Goal: Check status: Check status

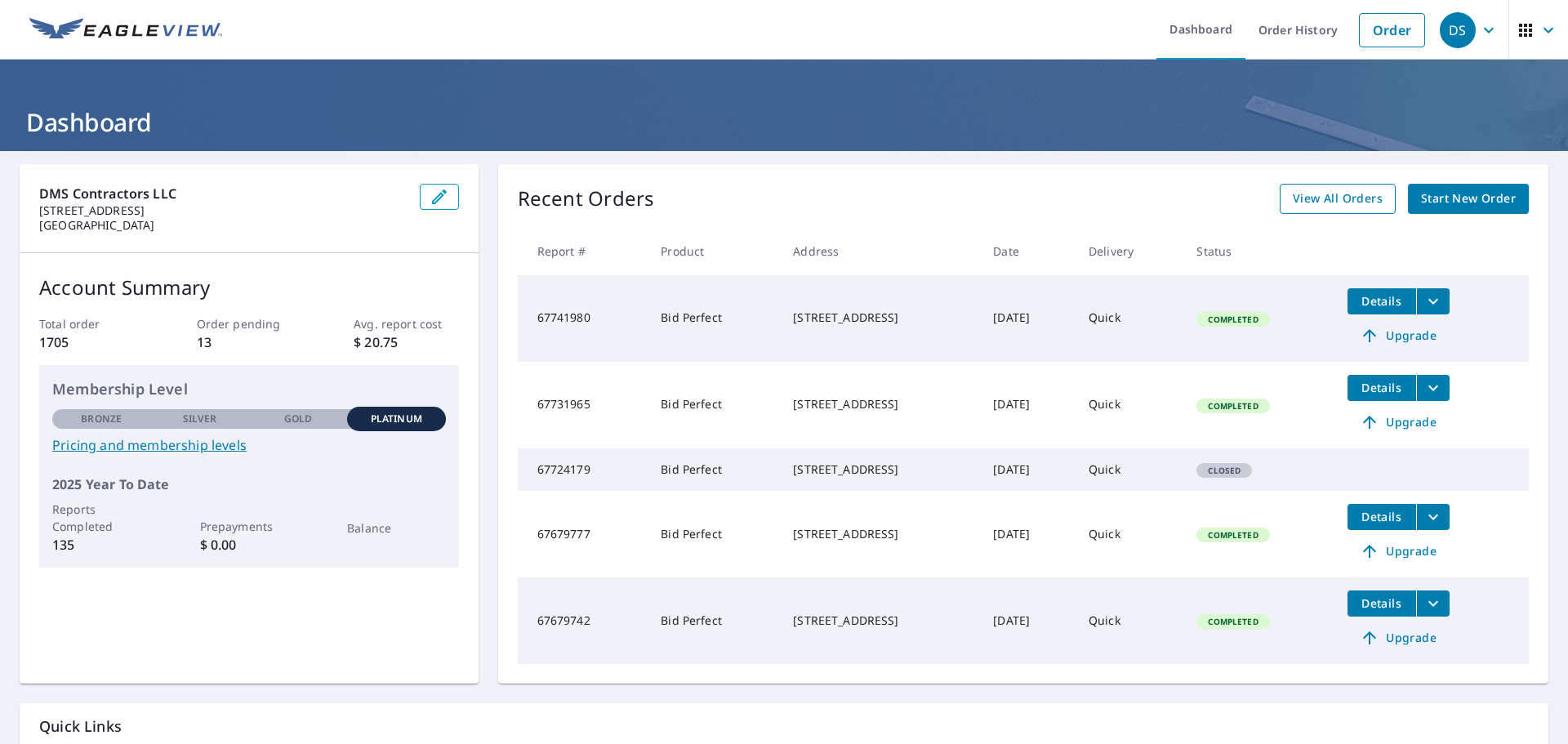
click at [1359, 198] on span "View All Orders" at bounding box center [1338, 199] width 90 height 21
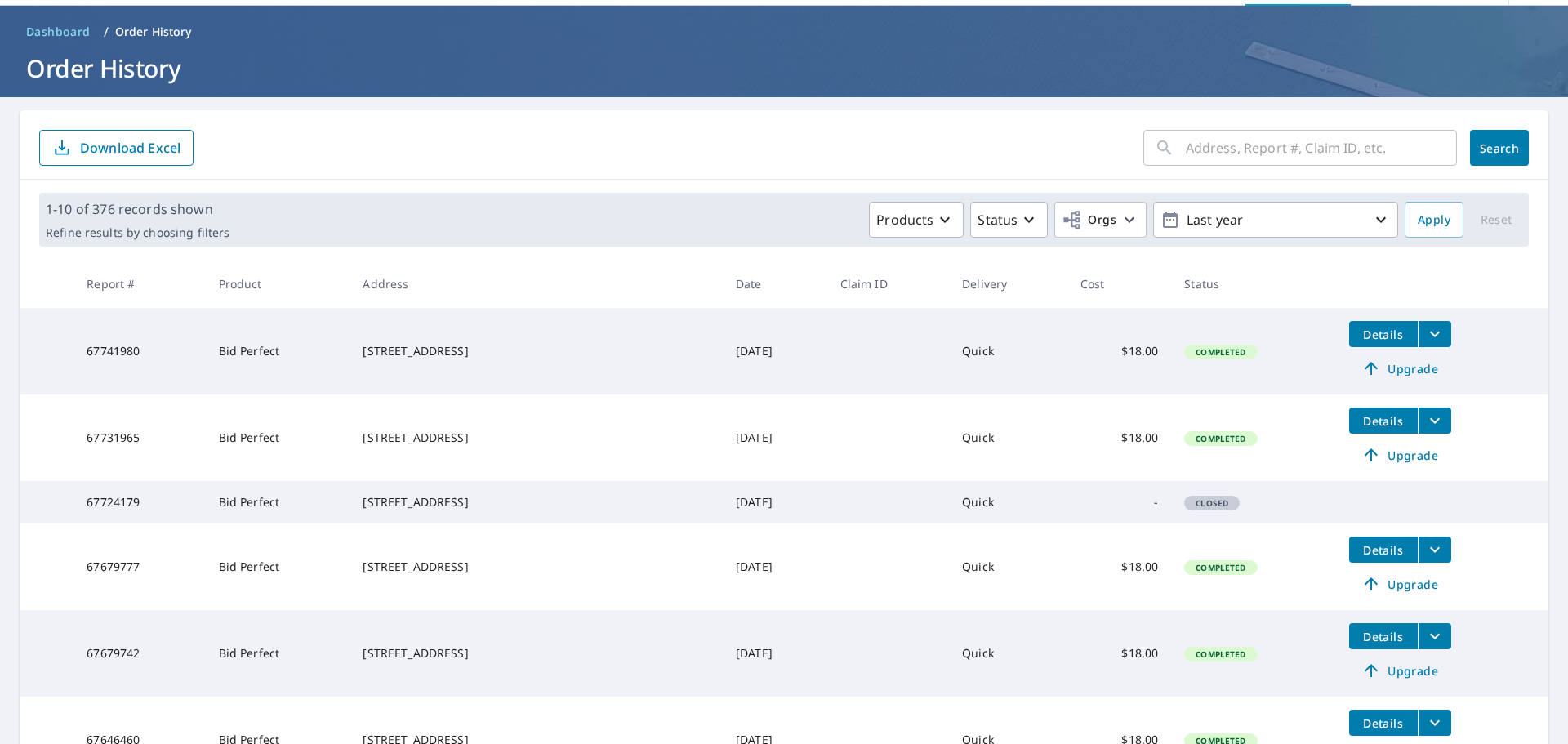
scroll to position [81, 0]
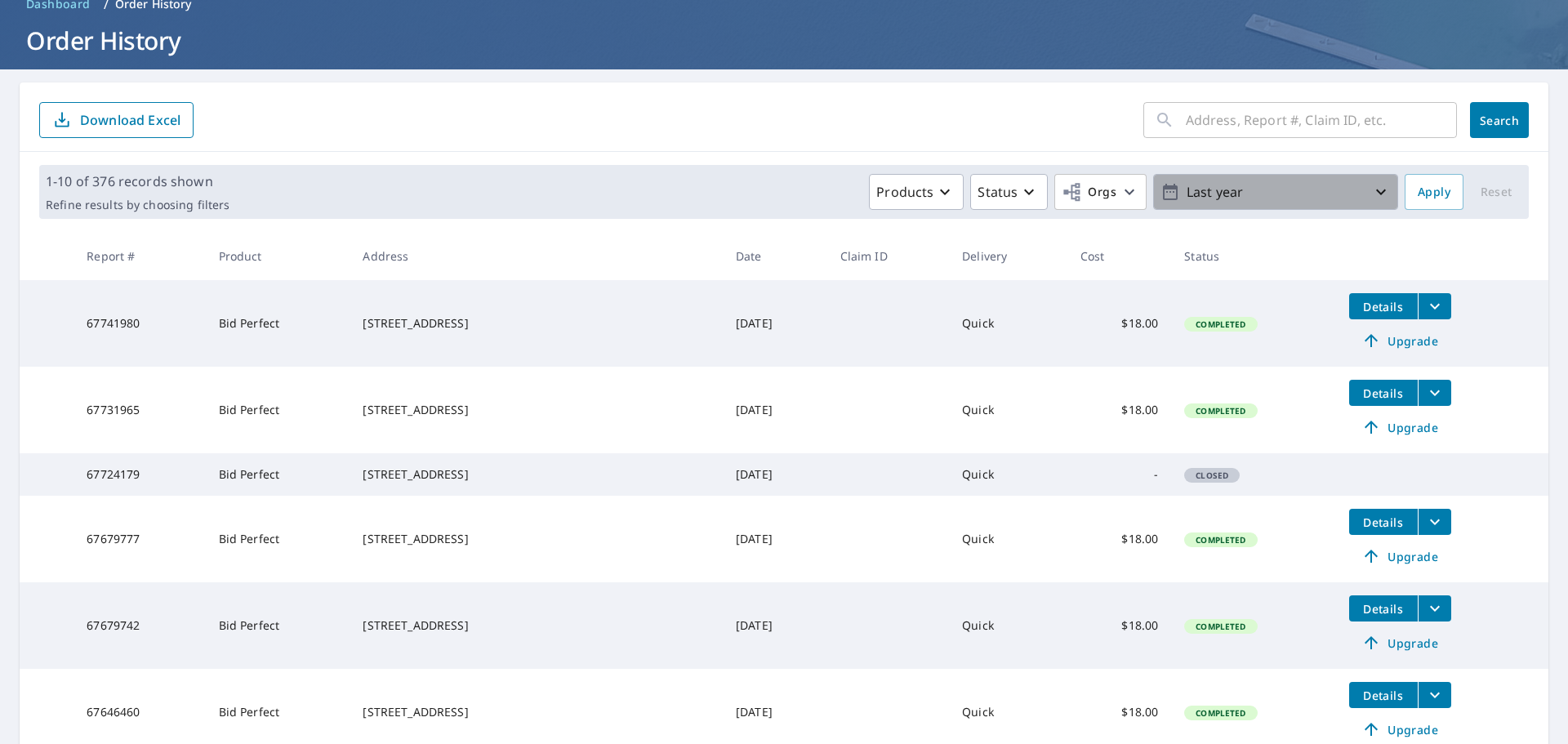
click at [1375, 193] on icon "button" at bounding box center [1381, 192] width 20 height 20
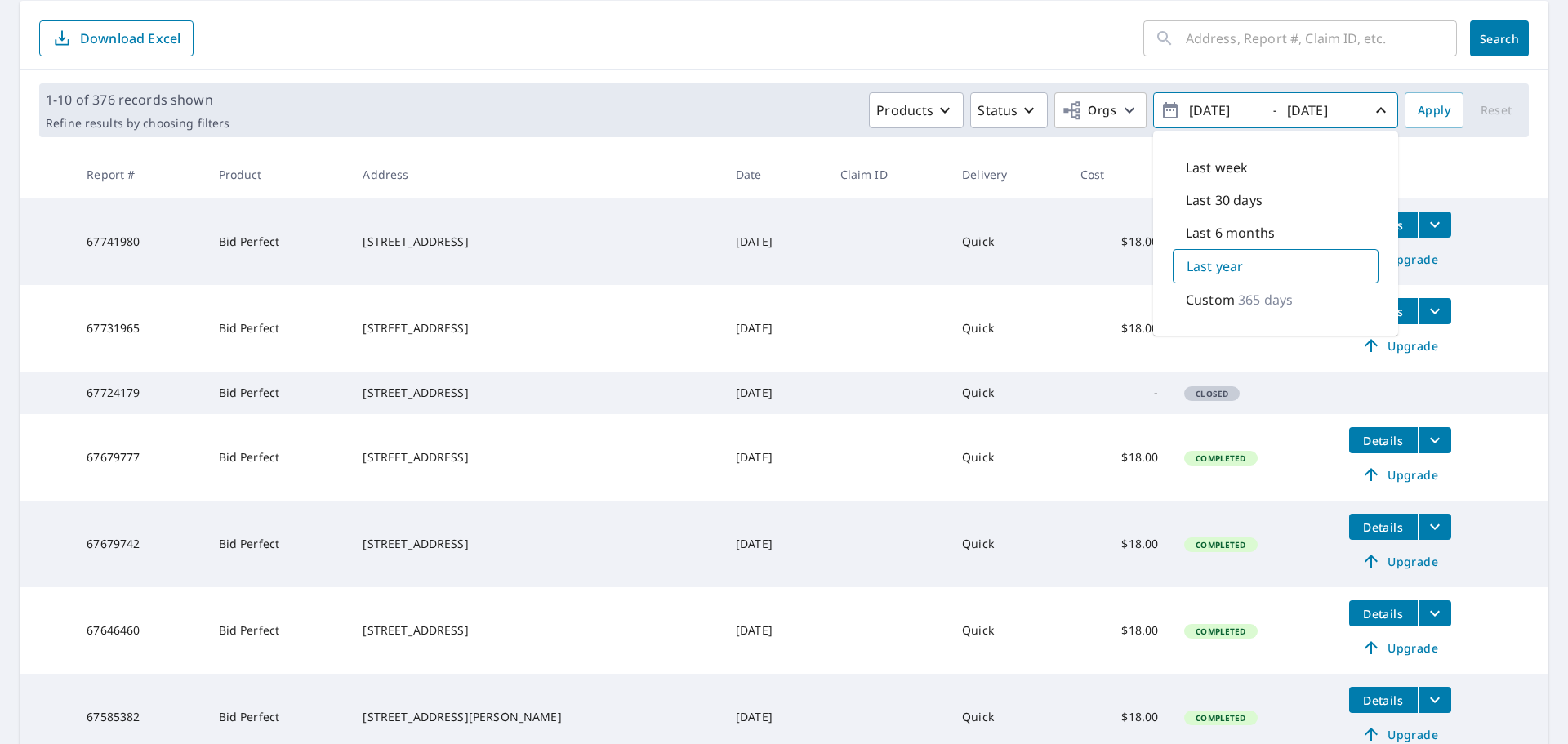
scroll to position [245, 0]
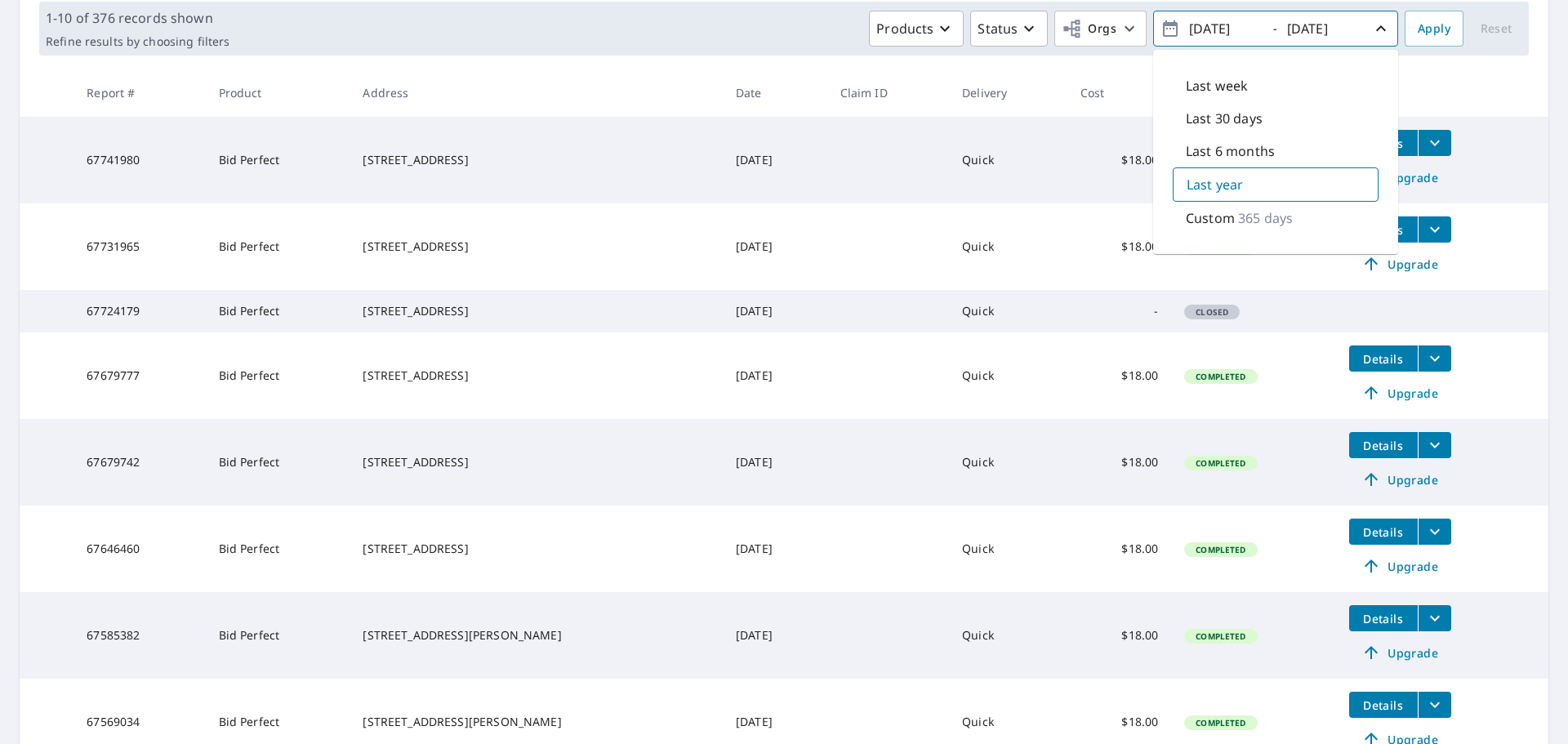
click at [1211, 29] on input "[DATE]" at bounding box center [1225, 28] width 80 height 27
click at [1206, 25] on input "[DATE]" at bounding box center [1225, 28] width 80 height 27
click at [1232, 30] on input "[DATE]" at bounding box center [1225, 28] width 80 height 27
drag, startPoint x: 1248, startPoint y: 29, endPoint x: 1216, endPoint y: 29, distance: 32.0
click at [1216, 29] on input "[DATE]" at bounding box center [1225, 28] width 80 height 27
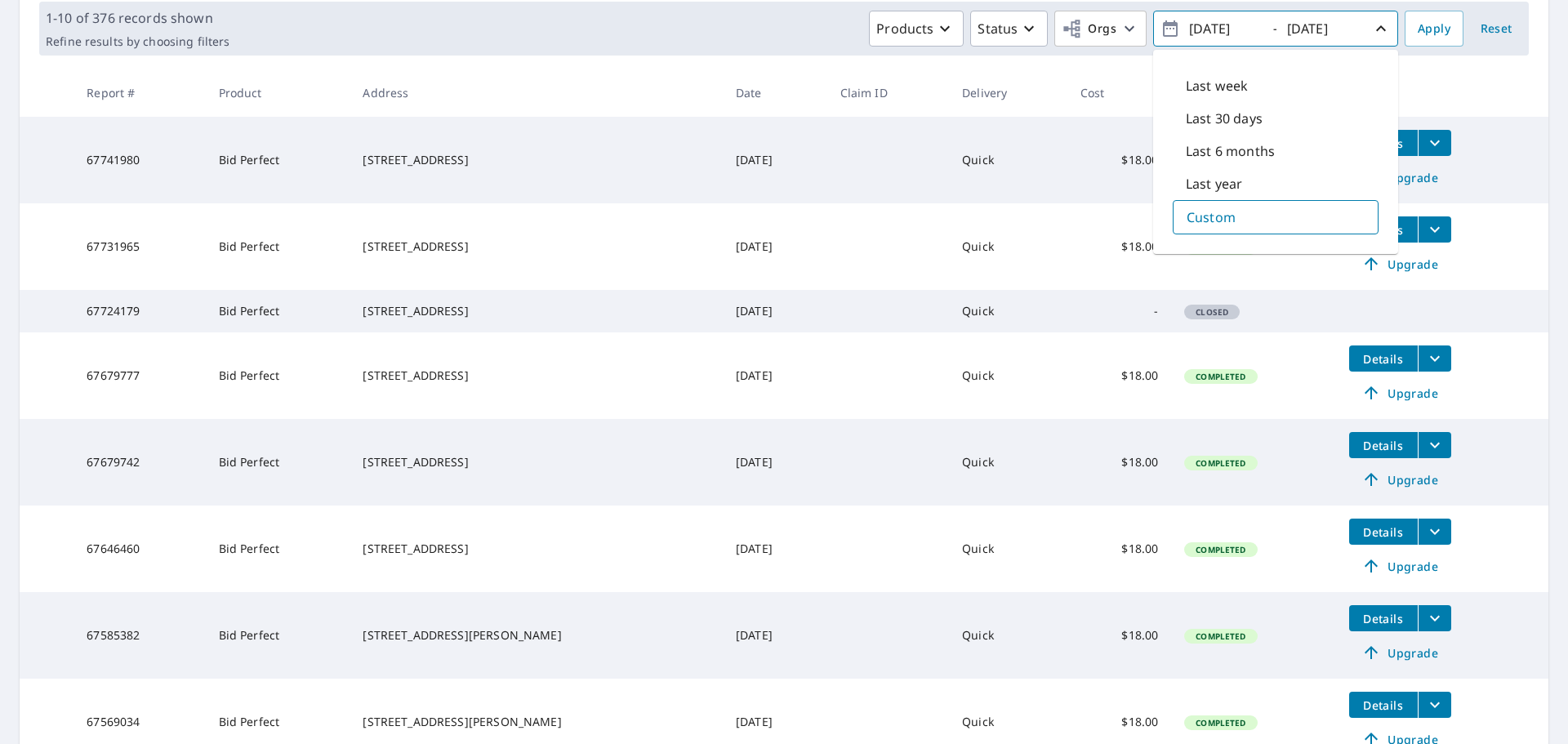
click at [1231, 27] on input "[DATE]" at bounding box center [1225, 28] width 80 height 27
click at [1226, 27] on input "[DATE]" at bounding box center [1225, 28] width 80 height 27
click at [1247, 30] on input "[DATE]" at bounding box center [1225, 28] width 80 height 27
type input "[DATE]"
click at [1423, 29] on span "Apply" at bounding box center [1434, 29] width 33 height 21
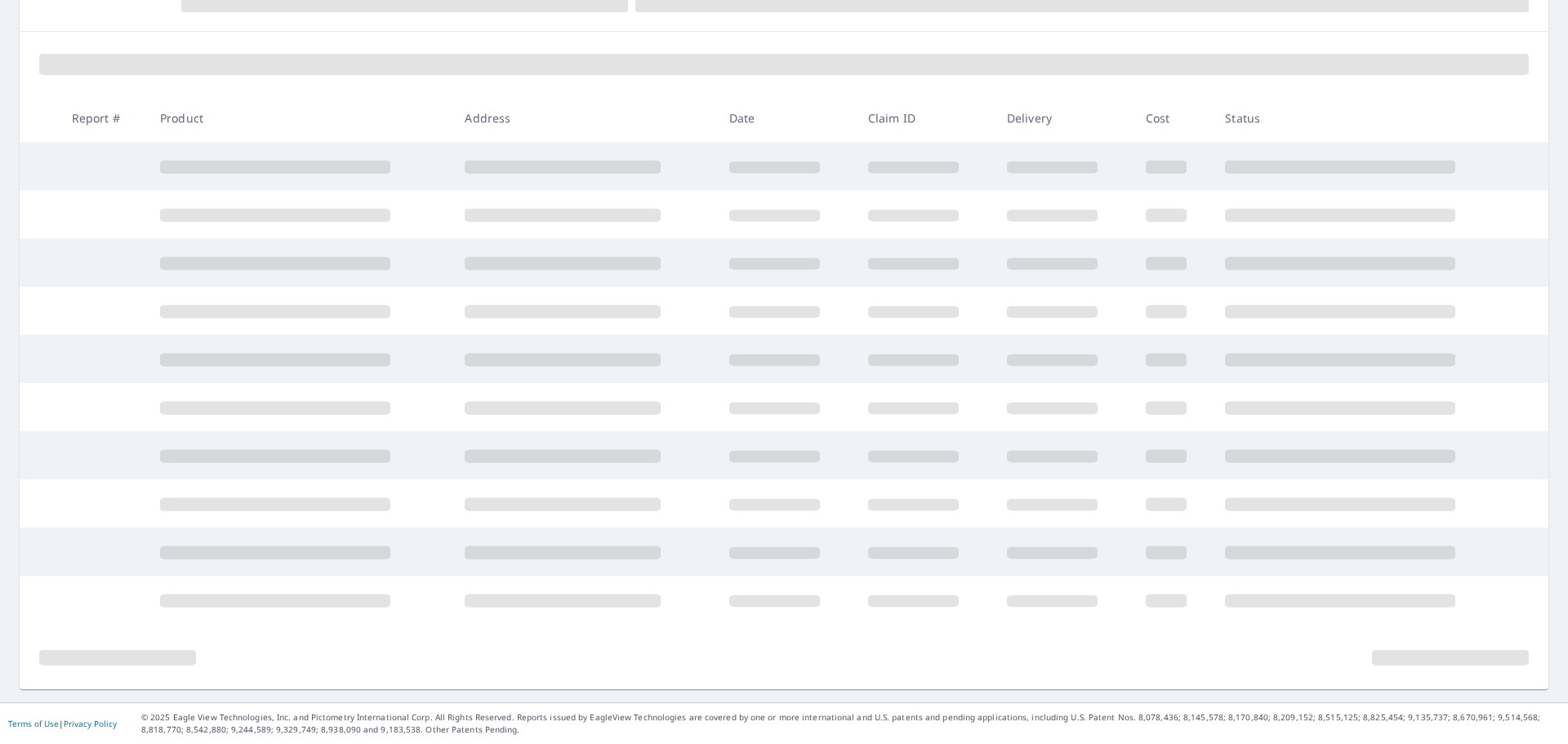
scroll to position [202, 0]
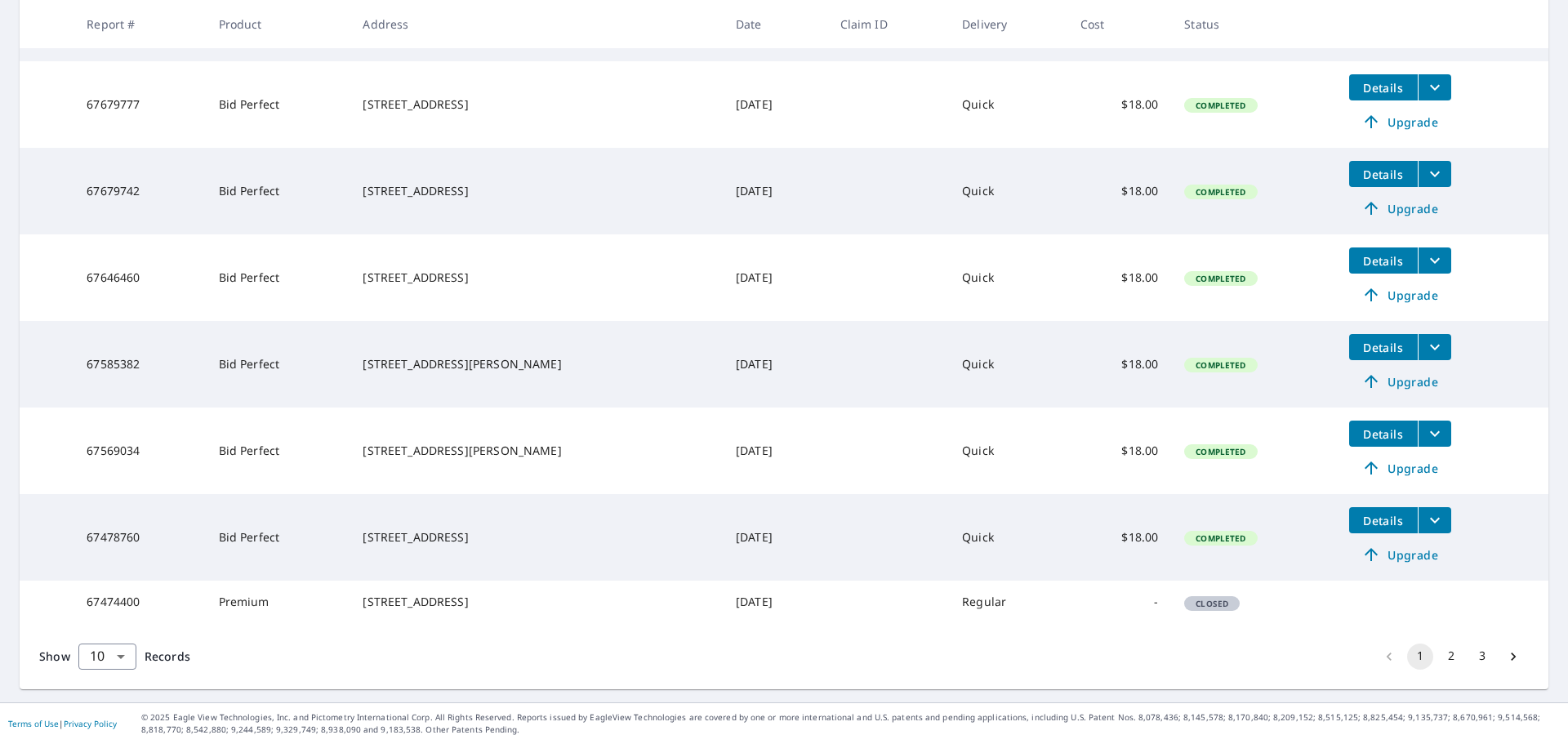
scroll to position [548, 0]
click at [1470, 655] on button "3" at bounding box center [1482, 657] width 27 height 27
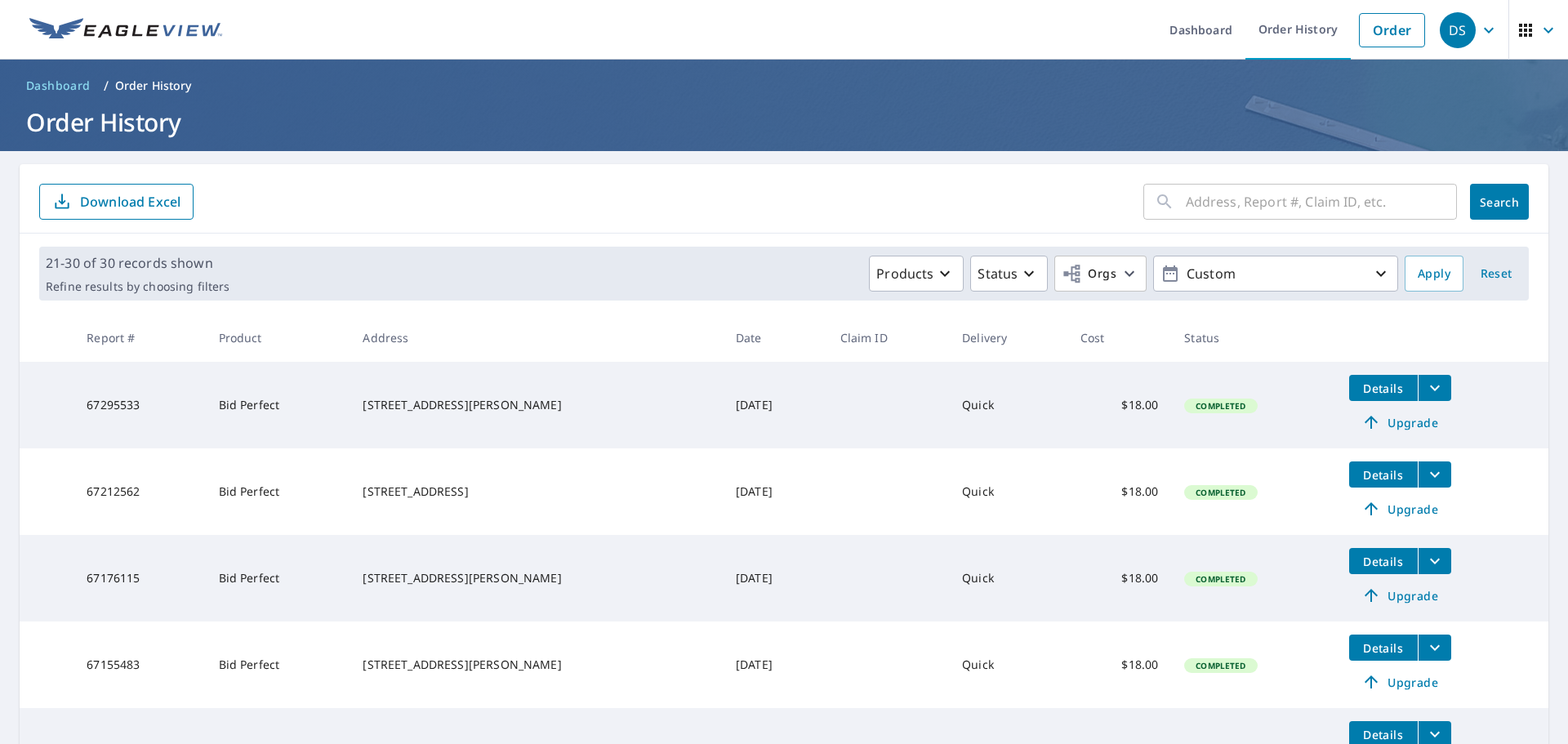
click at [110, 202] on p "Download Excel" at bounding box center [130, 201] width 100 height 18
